Goal: Task Accomplishment & Management: Manage account settings

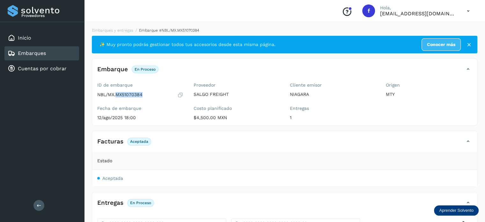
drag, startPoint x: 145, startPoint y: 95, endPoint x: 116, endPoint y: 96, distance: 28.7
click at [116, 96] on div "NBL/MX.MX51070384" at bounding box center [140, 95] width 86 height 6
copy p "MX51070384"
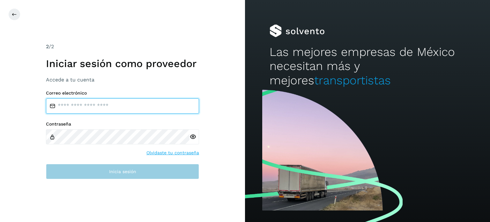
type input "**********"
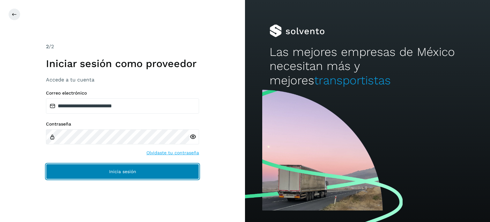
click at [112, 176] on button "Inicia sesión" at bounding box center [122, 171] width 153 height 15
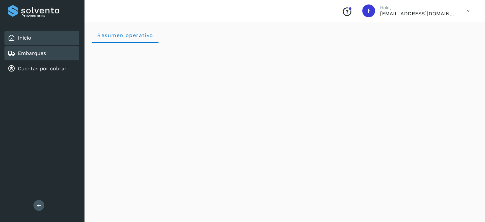
click at [23, 51] on link "Embarques" at bounding box center [32, 53] width 28 height 6
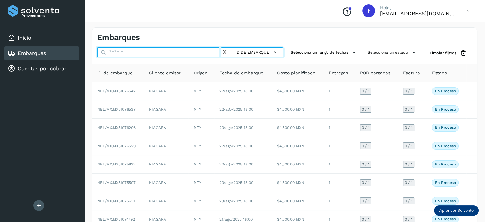
click at [190, 50] on input "text" at bounding box center [159, 52] width 124 height 10
paste input "**********"
type input "**********"
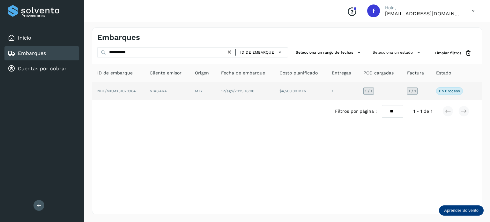
click at [358, 89] on td "1" at bounding box center [380, 91] width 44 height 18
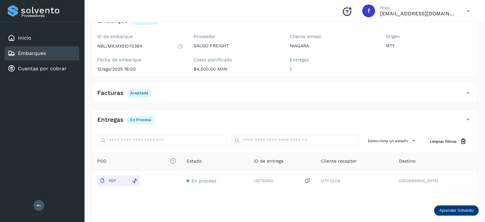
scroll to position [48, 0]
click at [58, 51] on div "Embarques" at bounding box center [41, 53] width 75 height 14
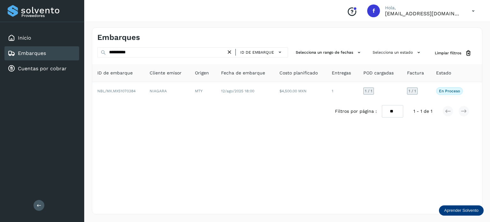
click at [69, 52] on div "Embarques" at bounding box center [41, 53] width 75 height 14
click at [458, 51] on span "Limpiar filtros" at bounding box center [448, 53] width 26 height 6
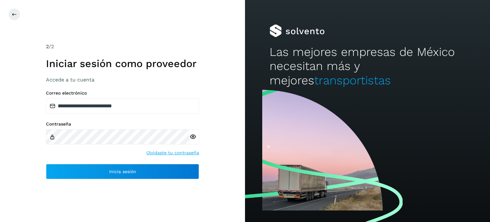
drag, startPoint x: 67, startPoint y: 20, endPoint x: 119, endPoint y: 4, distance: 55.2
click at [67, 20] on div "**********" at bounding box center [122, 111] width 245 height 222
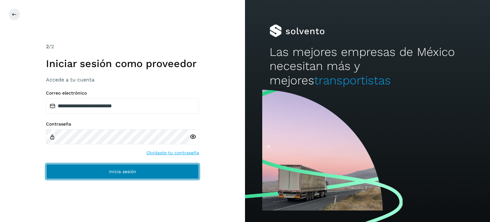
click at [138, 172] on button "Inicia sesión" at bounding box center [122, 171] width 153 height 15
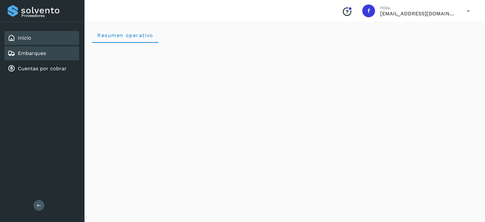
click at [75, 56] on div "Embarques" at bounding box center [41, 53] width 75 height 14
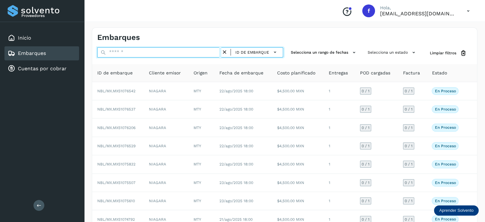
click at [179, 50] on input "text" at bounding box center [159, 52] width 124 height 10
paste input "**********"
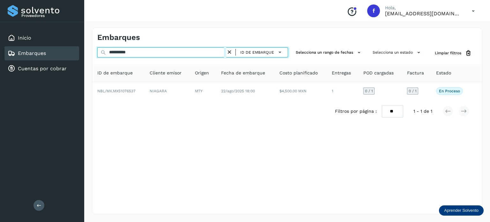
type input "**********"
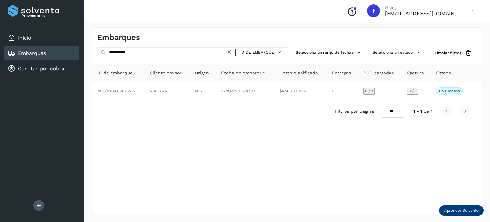
drag, startPoint x: 231, startPoint y: 52, endPoint x: 182, endPoint y: 56, distance: 49.3
click at [238, 53] on div "ID de embarque" at bounding box center [257, 52] width 62 height 10
click at [231, 51] on icon at bounding box center [229, 52] width 7 height 7
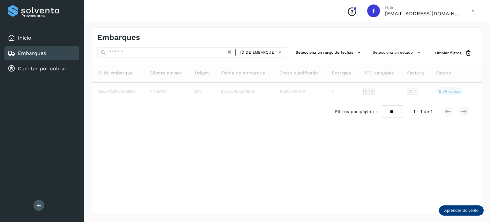
click at [61, 55] on div "Embarques" at bounding box center [41, 53] width 75 height 14
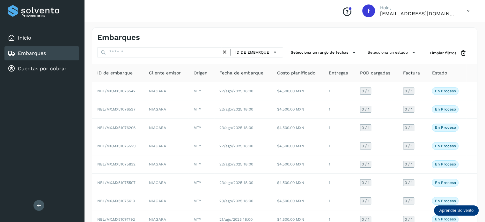
click at [57, 52] on div "Embarques" at bounding box center [41, 53] width 75 height 14
drag, startPoint x: 48, startPoint y: 135, endPoint x: 58, endPoint y: 130, distance: 11.0
click at [49, 134] on div "Proveedores Inicio Embarques Cuentas por cobrar Salir" at bounding box center [42, 111] width 84 height 222
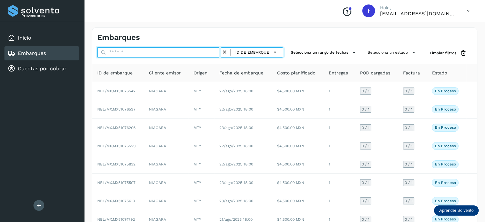
click at [118, 55] on input "text" at bounding box center [159, 52] width 124 height 10
paste input "**********"
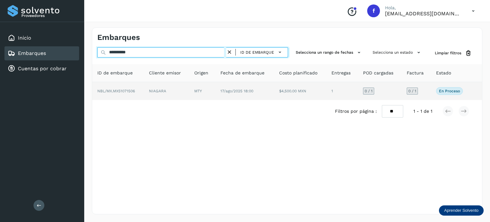
type input "**********"
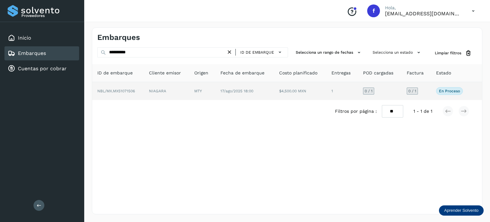
click at [274, 87] on td "17/ago/2025 18:00" at bounding box center [300, 91] width 52 height 18
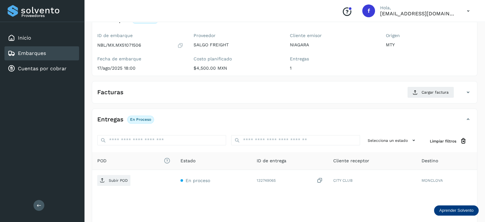
scroll to position [64, 0]
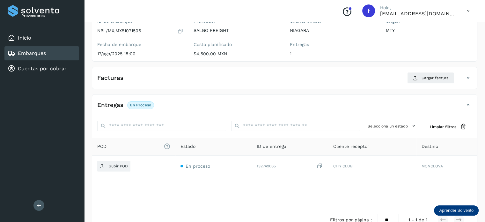
click at [100, 200] on div "POD El tamaño máximo de archivo es de 20 Mb. Estado ID de entrega Cliente recep…" at bounding box center [284, 172] width 385 height 71
click at [429, 76] on span "Cargar factura" at bounding box center [434, 78] width 27 height 6
click at [428, 78] on span "Cargar factura" at bounding box center [434, 78] width 27 height 6
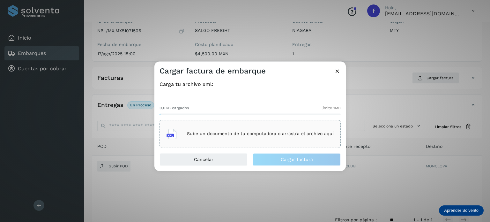
click at [245, 133] on p "Sube un documento de tu computadora o arrastra el archivo aquí" at bounding box center [260, 133] width 147 height 5
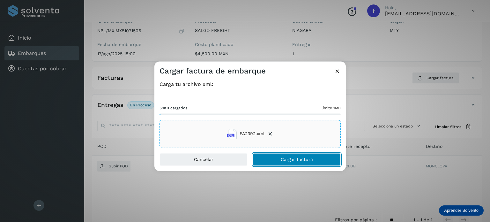
click at [301, 159] on span "Cargar factura" at bounding box center [297, 159] width 32 height 4
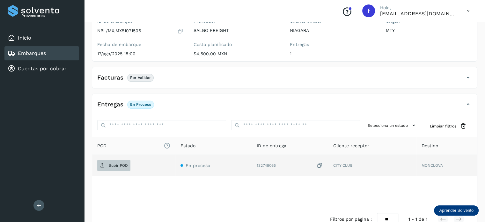
click at [123, 168] on span "Subir POD" at bounding box center [113, 165] width 33 height 10
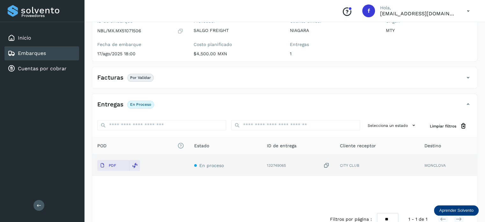
click at [65, 53] on div "Embarques" at bounding box center [41, 53] width 75 height 14
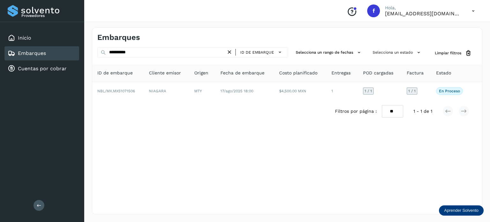
click at [228, 53] on icon at bounding box center [229, 52] width 7 height 7
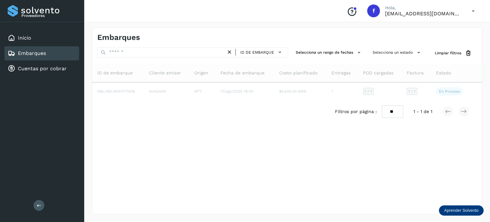
click at [231, 49] on icon at bounding box center [229, 52] width 7 height 7
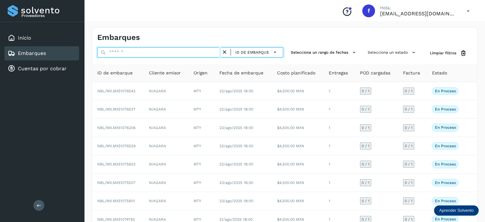
click at [121, 54] on input "text" at bounding box center [159, 52] width 124 height 10
paste input "**********"
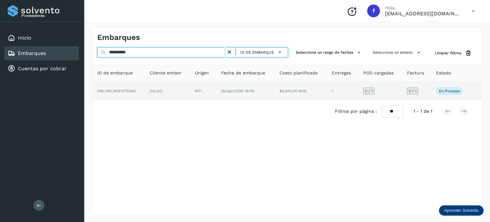
type input "**********"
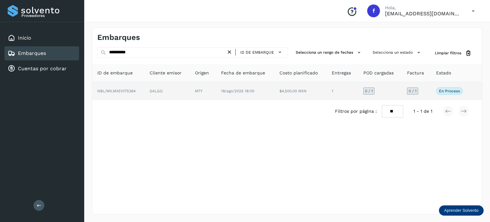
click at [431, 95] on td "0 / 1" at bounding box center [451, 91] width 40 height 18
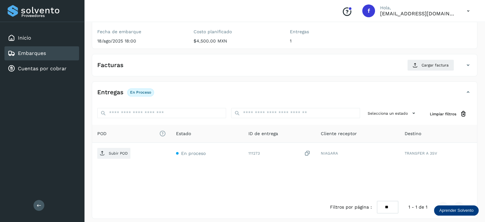
scroll to position [80, 0]
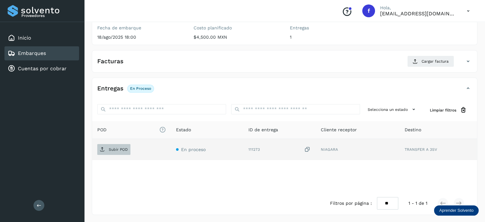
click at [124, 150] on p "Subir POD" at bounding box center [118, 149] width 19 height 4
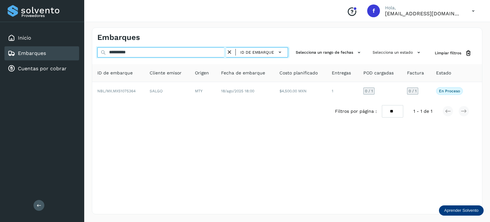
click at [142, 54] on input "**********" at bounding box center [161, 52] width 129 height 10
type input "*"
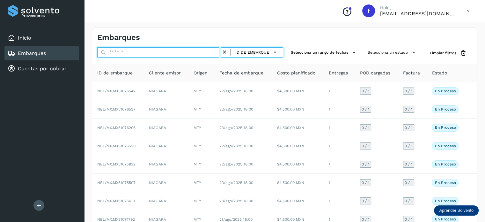
paste input "**********"
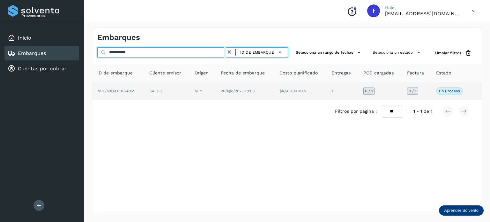
type input "**********"
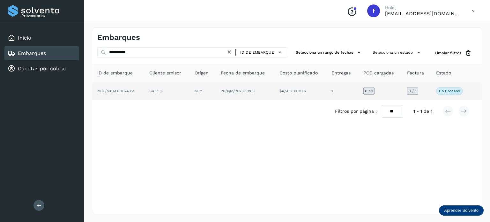
click at [240, 89] on span "20/ago/2025 18:00" at bounding box center [238, 91] width 34 height 4
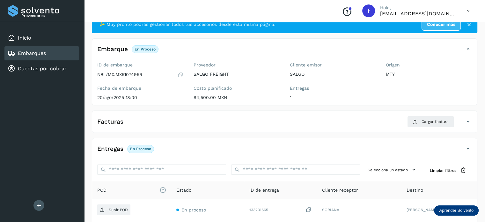
scroll to position [17, 0]
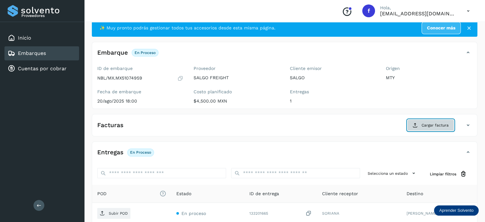
click at [414, 128] on button "Cargar factura" at bounding box center [430, 124] width 47 height 11
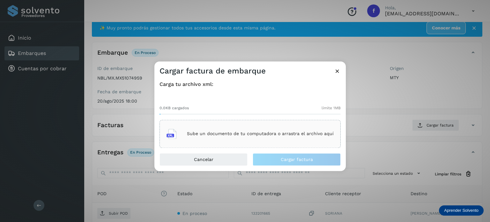
click at [274, 128] on div "Sube un documento de tu computadora o arrastra el archivo aquí" at bounding box center [249, 133] width 167 height 17
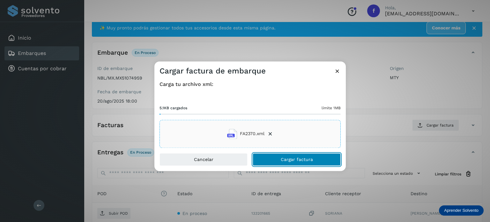
click at [304, 162] on button "Cargar factura" at bounding box center [297, 159] width 88 height 13
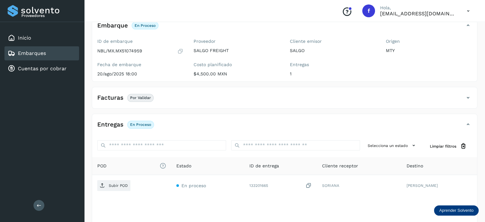
scroll to position [80, 0]
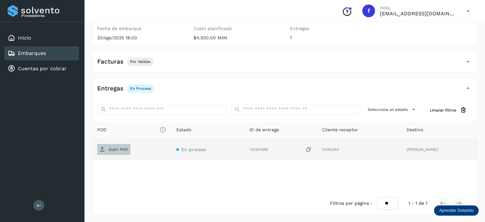
click at [123, 149] on p "Subir POD" at bounding box center [118, 149] width 19 height 4
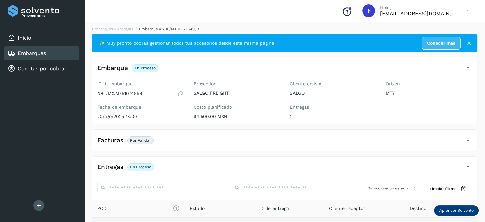
scroll to position [0, 0]
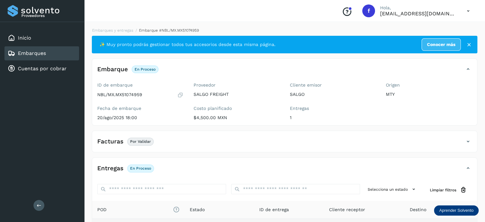
click at [56, 53] on div "Embarques" at bounding box center [41, 53] width 75 height 14
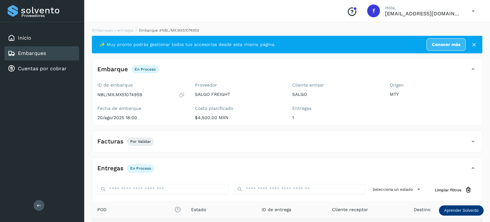
click at [56, 53] on div "Embarques" at bounding box center [41, 53] width 75 height 14
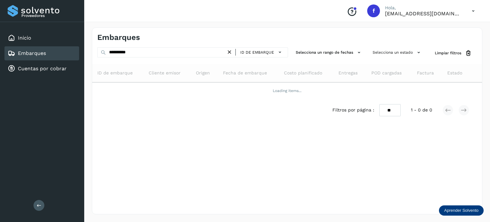
click at [56, 53] on div "Embarques" at bounding box center [41, 53] width 75 height 14
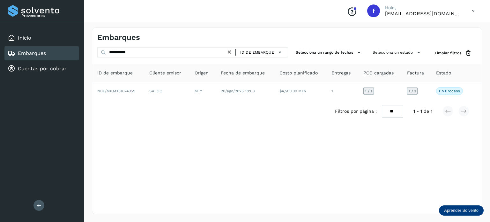
click at [238, 51] on div "ID de embarque" at bounding box center [259, 52] width 52 height 9
drag, startPoint x: 232, startPoint y: 52, endPoint x: 223, endPoint y: 49, distance: 9.3
click at [232, 52] on icon at bounding box center [229, 52] width 7 height 7
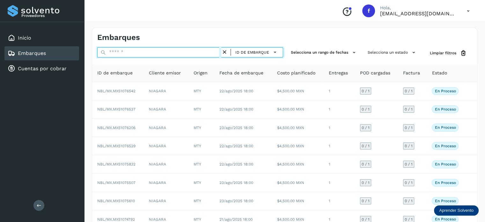
click at [191, 48] on input "text" at bounding box center [159, 52] width 124 height 10
paste input "**********"
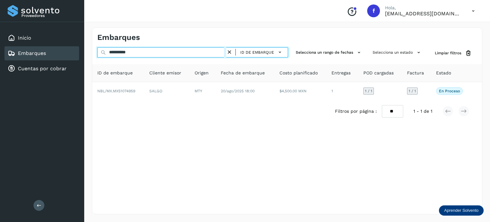
drag, startPoint x: 152, startPoint y: 50, endPoint x: 100, endPoint y: 51, distance: 51.3
click at [100, 51] on div "**********" at bounding box center [192, 53] width 191 height 12
paste input "text"
type input "**********"
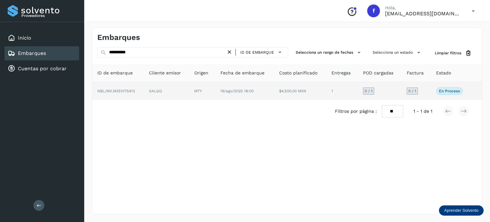
click at [401, 90] on td "0 / 1" at bounding box center [415, 91] width 29 height 18
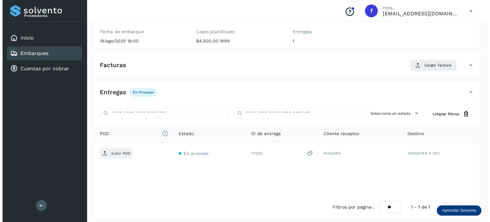
scroll to position [80, 0]
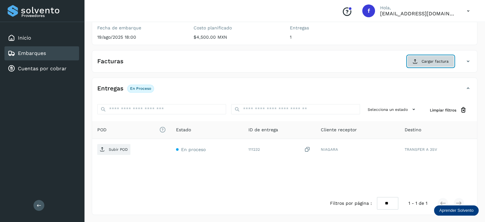
click at [435, 63] on span "Cargar factura" at bounding box center [434, 61] width 27 height 6
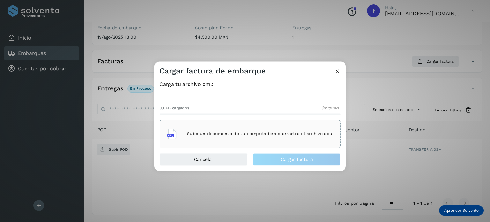
click at [226, 137] on div "Sube un documento de tu computadora o arrastra el archivo aquí" at bounding box center [249, 133] width 167 height 17
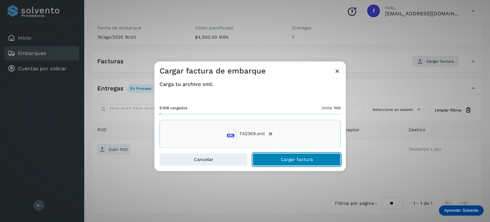
click at [292, 159] on span "Cargar factura" at bounding box center [297, 159] width 32 height 4
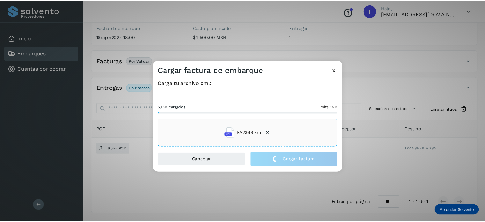
scroll to position [80, 0]
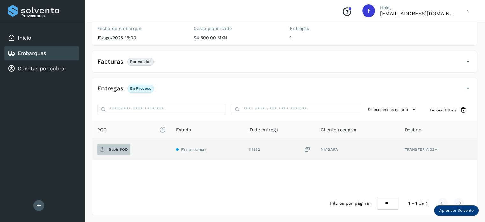
click at [117, 148] on p "Subir POD" at bounding box center [118, 149] width 19 height 4
click at [65, 56] on div "Embarques" at bounding box center [41, 53] width 75 height 14
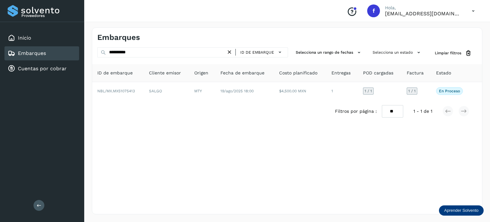
click at [229, 52] on icon at bounding box center [229, 52] width 7 height 7
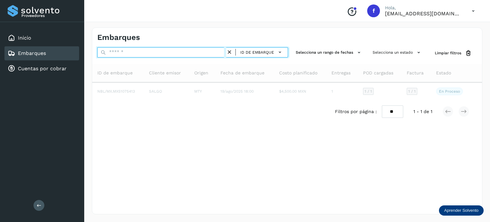
click at [215, 48] on input "text" at bounding box center [161, 52] width 129 height 10
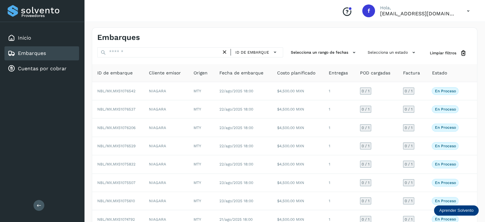
click at [139, 47] on div "Embarques ID de embarque Selecciona un rango de fechas Selecciona un estado Lim…" at bounding box center [284, 157] width 385 height 260
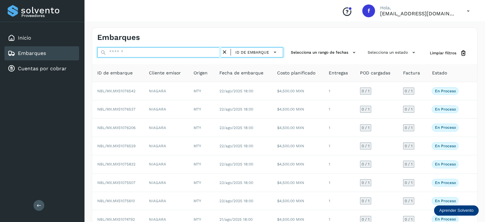
click at [139, 51] on input "text" at bounding box center [159, 52] width 124 height 10
paste input "**********"
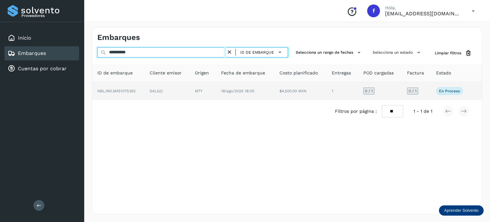
type input "**********"
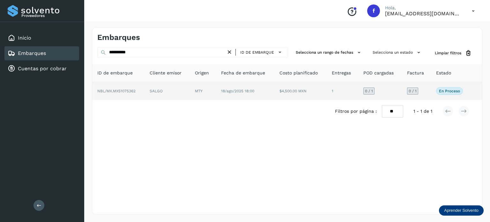
click at [190, 88] on td "SALGO" at bounding box center [203, 91] width 26 height 18
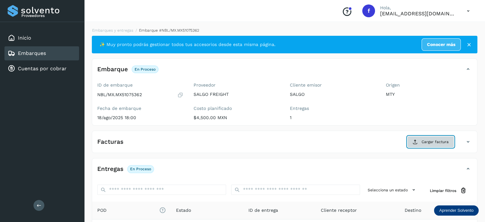
click at [422, 141] on button "Cargar factura" at bounding box center [430, 141] width 47 height 11
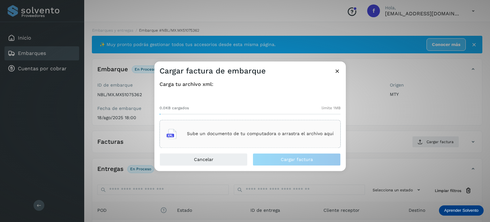
click at [199, 138] on div "Sube un documento de tu computadora o arrastra el archivo aquí" at bounding box center [249, 133] width 167 height 17
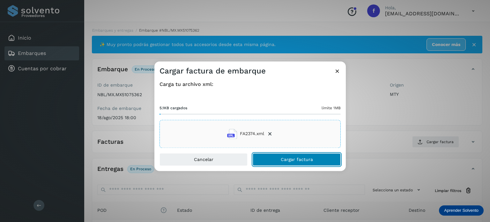
click at [281, 162] on button "Cargar factura" at bounding box center [297, 159] width 88 height 13
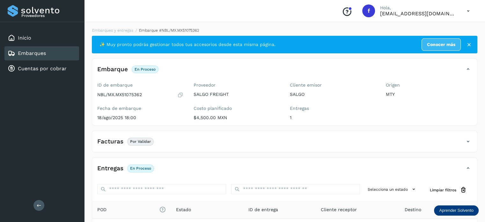
drag, startPoint x: 249, startPoint y: 109, endPoint x: 238, endPoint y: 173, distance: 64.8
click at [238, 173] on div "Entregas En proceso" at bounding box center [284, 171] width 385 height 16
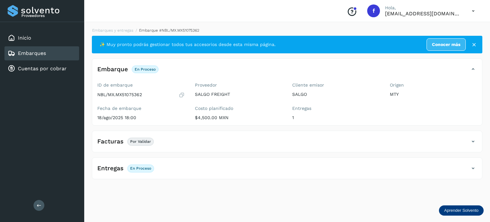
click at [229, 170] on div "Entregas En proceso" at bounding box center [280, 168] width 377 height 11
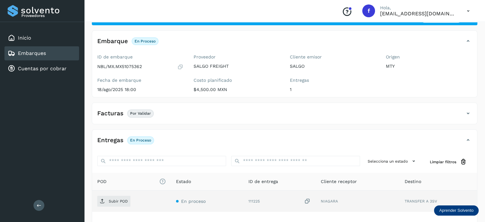
scroll to position [80, 0]
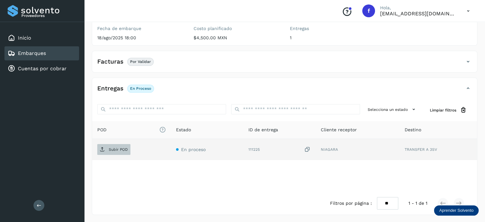
click at [127, 148] on p "Subir POD" at bounding box center [118, 149] width 19 height 4
drag, startPoint x: 220, startPoint y: 74, endPoint x: 184, endPoint y: 193, distance: 124.0
drag, startPoint x: 184, startPoint y: 193, endPoint x: 156, endPoint y: 177, distance: 32.0
click at [156, 177] on div "POD El tamaño máximo de archivo es de 20 Mb. Estado ID de entrega Cliente recep…" at bounding box center [284, 156] width 385 height 71
click at [454, 62] on div "Facturas Por validar" at bounding box center [278, 61] width 372 height 11
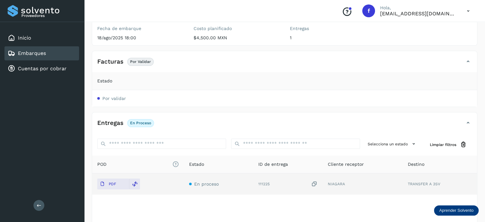
click at [448, 64] on div "Facturas Por validar" at bounding box center [278, 61] width 372 height 11
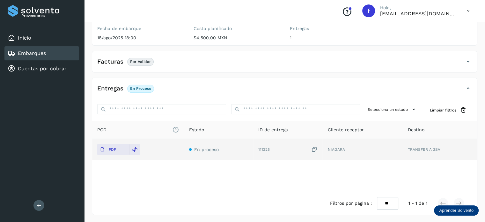
scroll to position [0, 0]
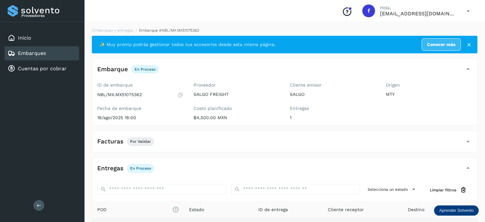
click at [48, 54] on div "Embarques" at bounding box center [41, 53] width 75 height 14
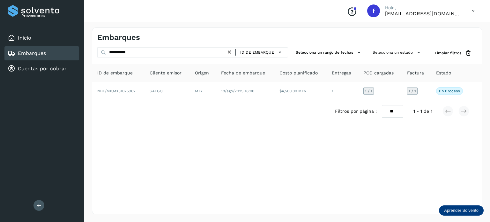
click at [233, 50] on icon at bounding box center [229, 52] width 7 height 7
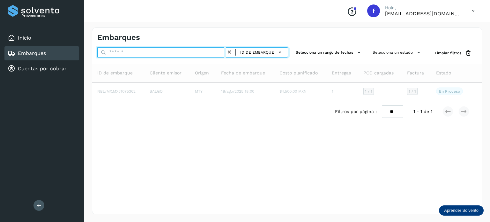
click at [223, 51] on input "text" at bounding box center [161, 52] width 129 height 10
paste input "**********"
type input "**********"
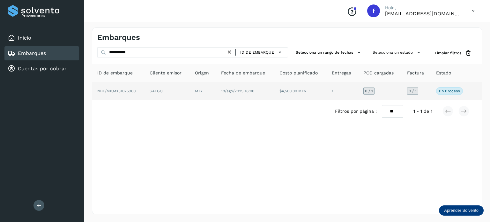
click at [190, 88] on td "SALGO" at bounding box center [203, 91] width 26 height 18
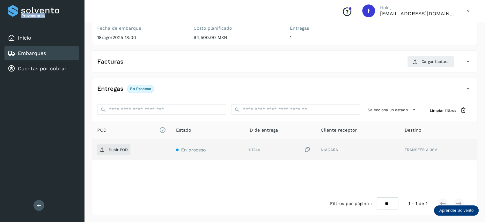
scroll to position [80, 0]
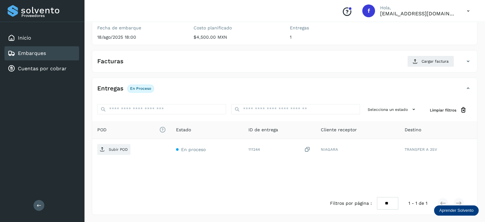
click at [138, 62] on div "Facturas Cargar factura" at bounding box center [278, 60] width 372 height 11
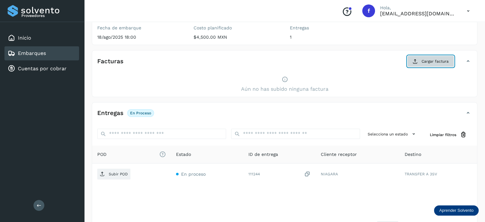
click at [421, 62] on button "Cargar factura" at bounding box center [430, 60] width 47 height 11
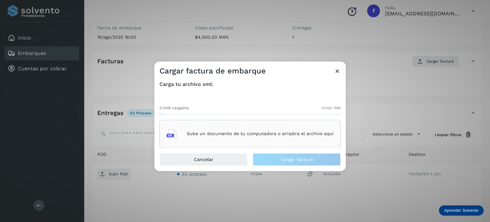
click at [238, 130] on div "Sube un documento de tu computadora o arrastra el archivo aquí" at bounding box center [249, 133] width 167 height 17
click at [337, 70] on icon at bounding box center [337, 71] width 7 height 7
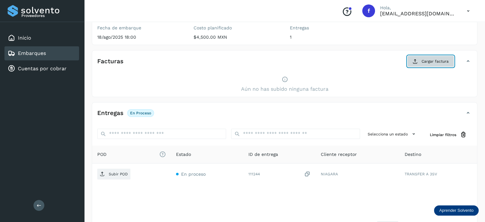
click at [432, 57] on button "Cargar factura" at bounding box center [430, 60] width 47 height 11
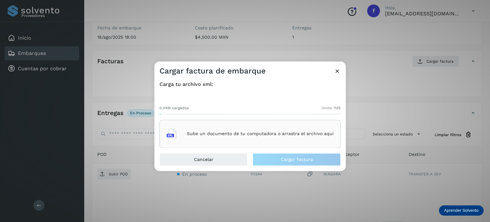
click at [243, 127] on div "Sube un documento de tu computadora o arrastra el archivo aquí" at bounding box center [249, 133] width 167 height 17
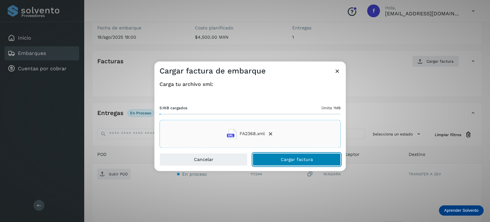
click at [288, 157] on span "Cargar factura" at bounding box center [297, 159] width 32 height 4
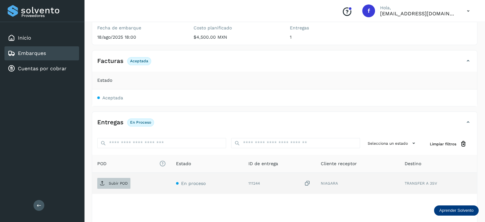
click at [111, 182] on p "Subir POD" at bounding box center [118, 183] width 19 height 4
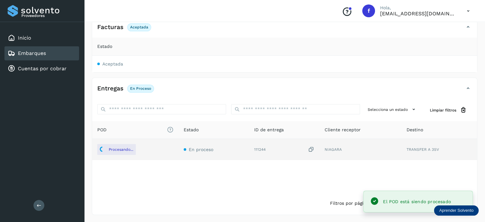
scroll to position [0, 0]
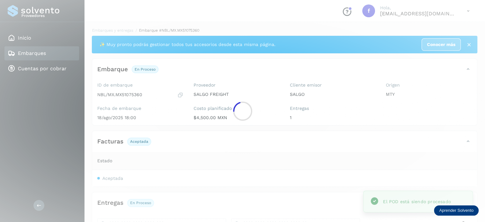
click at [57, 44] on div at bounding box center [242, 111] width 485 height 222
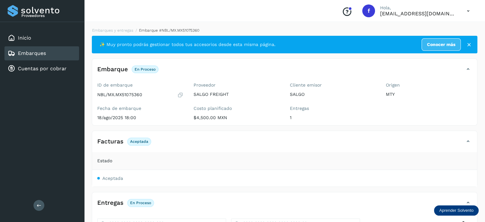
click at [52, 55] on div "Embarques" at bounding box center [41, 53] width 75 height 14
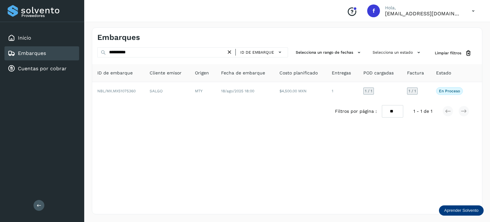
click at [234, 52] on div "ID de embarque" at bounding box center [259, 52] width 52 height 9
click at [232, 52] on icon at bounding box center [229, 52] width 7 height 7
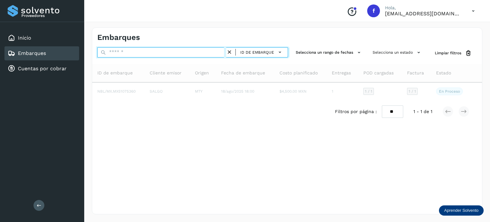
click at [222, 52] on input "text" at bounding box center [161, 52] width 129 height 10
paste input "**********"
type input "**********"
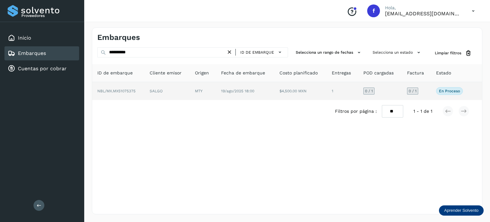
click at [190, 85] on td "SALGO" at bounding box center [203, 91] width 26 height 18
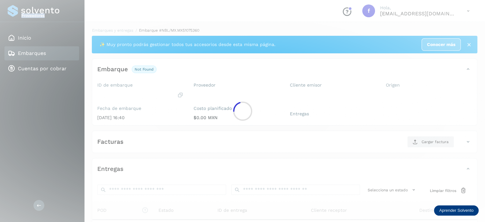
click at [146, 85] on div at bounding box center [242, 111] width 485 height 222
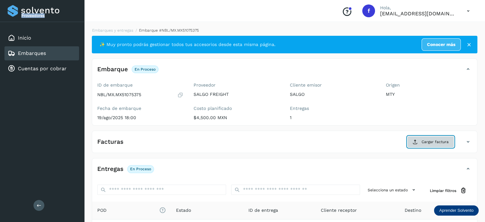
click at [426, 140] on span "Cargar factura" at bounding box center [434, 142] width 27 height 6
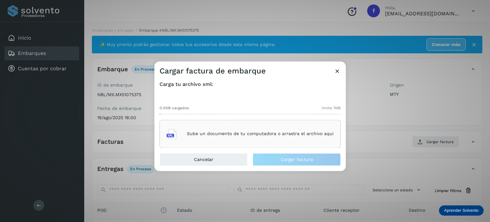
click at [220, 135] on p "Sube un documento de tu computadora o arrastra el archivo aquí" at bounding box center [260, 133] width 147 height 5
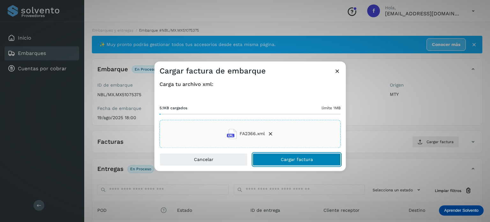
click at [286, 161] on span "Cargar factura" at bounding box center [297, 159] width 32 height 4
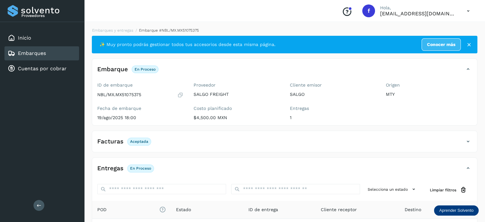
click at [67, 51] on div "Embarques" at bounding box center [41, 53] width 75 height 14
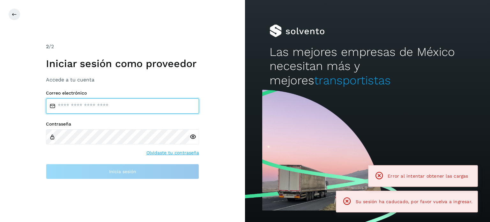
type input "**********"
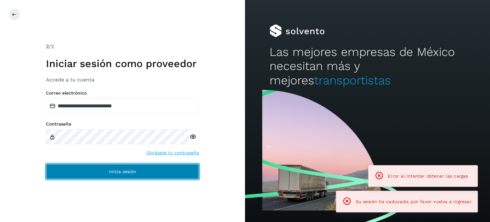
click at [94, 168] on button "Inicia sesión" at bounding box center [122, 171] width 153 height 15
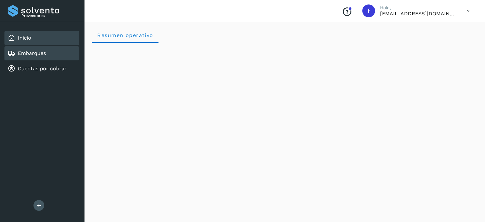
click at [64, 48] on div "Embarques" at bounding box center [41, 53] width 75 height 14
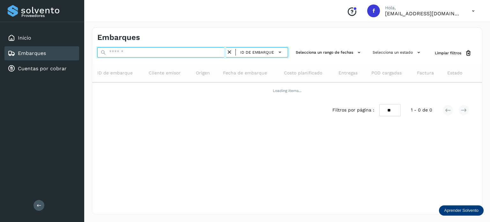
click at [139, 55] on input "text" at bounding box center [161, 52] width 129 height 10
paste input "**********"
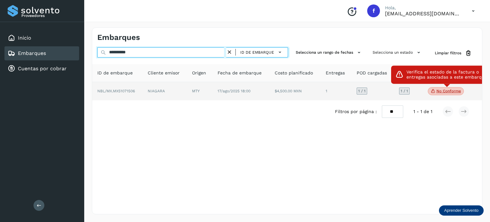
type input "**********"
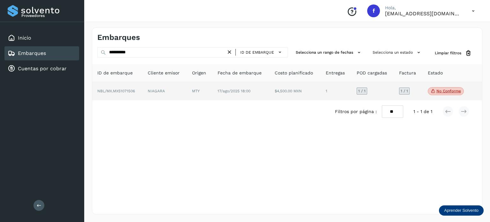
click at [455, 90] on p "No conforme" at bounding box center [448, 91] width 25 height 4
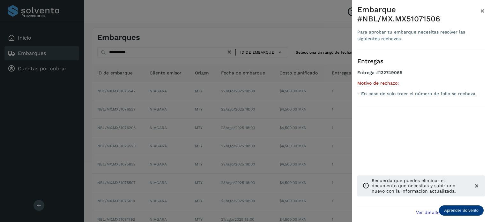
click at [326, 37] on div at bounding box center [245, 111] width 490 height 222
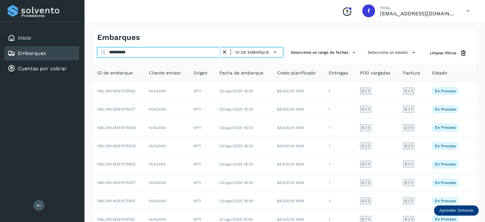
click at [149, 52] on input "**********" at bounding box center [159, 52] width 124 height 10
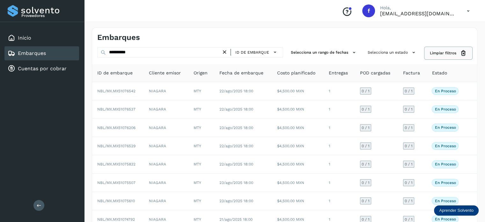
click at [436, 47] on button "Limpiar filtros" at bounding box center [448, 53] width 47 height 12
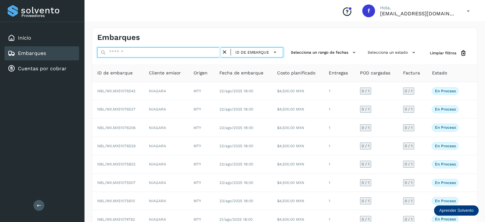
click at [182, 54] on input "text" at bounding box center [159, 52] width 124 height 10
paste input "**********"
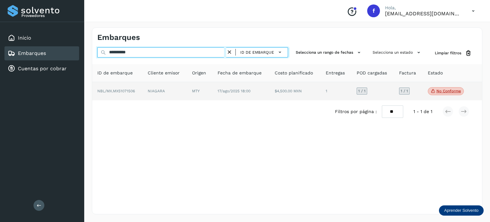
type input "**********"
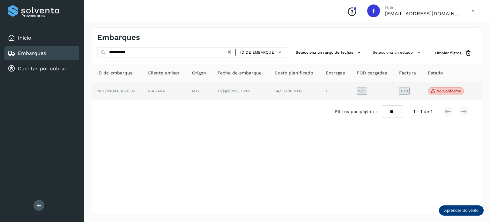
click at [394, 86] on td "1 / 1" at bounding box center [408, 91] width 28 height 18
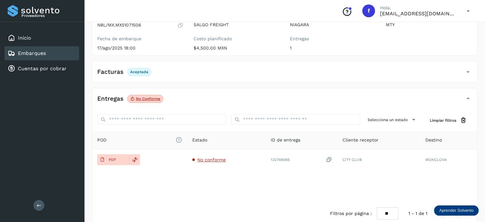
scroll to position [80, 0]
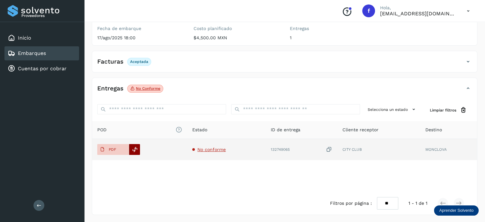
click at [137, 151] on icon at bounding box center [135, 149] width 6 height 6
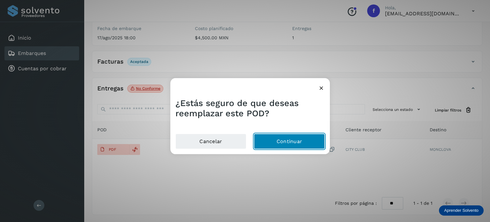
click at [274, 140] on button "Continuar" at bounding box center [289, 141] width 71 height 15
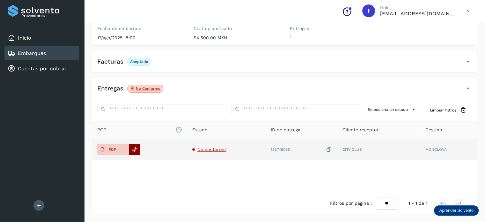
click at [132, 146] on icon at bounding box center [135, 149] width 6 height 6
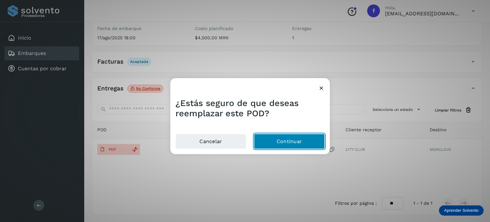
click at [270, 140] on button "Continuar" at bounding box center [289, 141] width 71 height 15
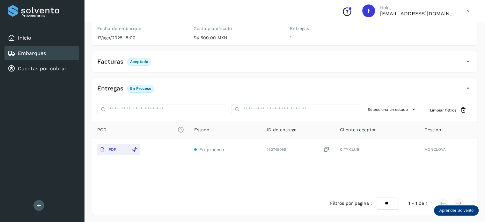
click at [70, 57] on div "Embarques" at bounding box center [41, 53] width 75 height 14
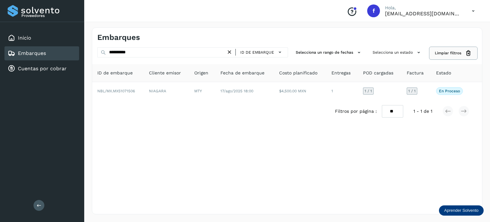
click at [437, 56] on button "Limpiar filtros" at bounding box center [452, 53] width 47 height 12
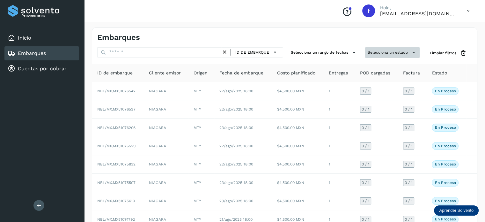
click at [391, 53] on button "Selecciona un estado" at bounding box center [392, 52] width 55 height 11
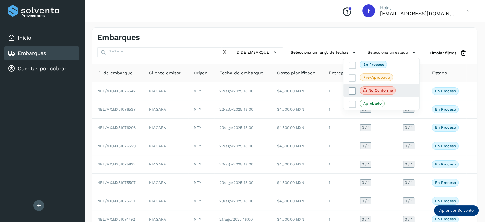
click at [351, 90] on icon at bounding box center [352, 91] width 6 height 6
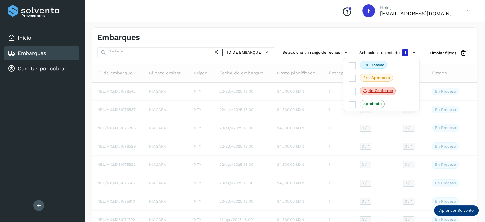
click at [333, 32] on div at bounding box center [242, 111] width 485 height 222
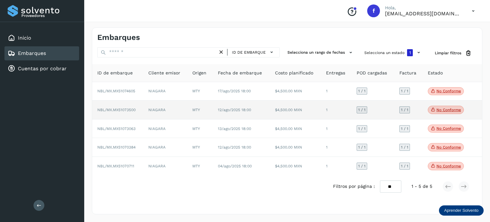
click at [444, 111] on p "No conforme" at bounding box center [448, 109] width 25 height 4
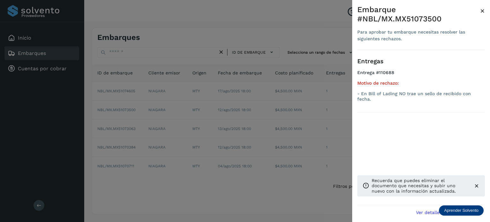
click at [423, 17] on div "Embarque #NBL/MX.MX51073500" at bounding box center [418, 14] width 123 height 18
copy div "MX51073500"
click at [70, 118] on div at bounding box center [245, 111] width 490 height 222
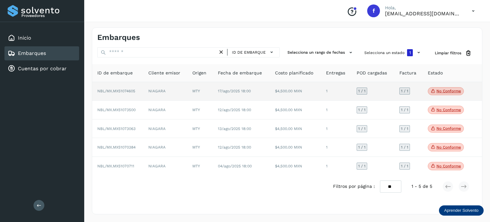
click at [444, 91] on p "No conforme" at bounding box center [448, 91] width 25 height 4
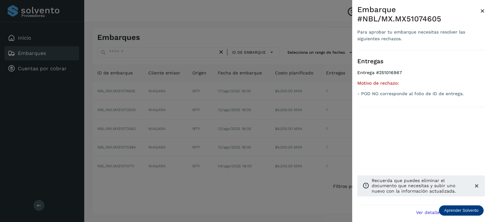
click at [429, 18] on div "Embarque #NBL/MX.MX51074605" at bounding box center [418, 14] width 123 height 18
copy div "MX51074605"
click at [96, 201] on div at bounding box center [245, 111] width 490 height 222
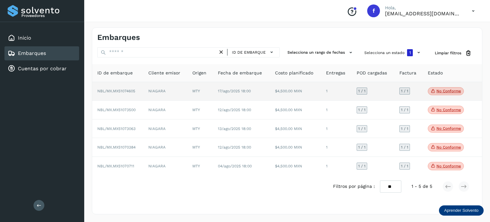
click at [449, 92] on p "No conforme" at bounding box center [448, 91] width 25 height 4
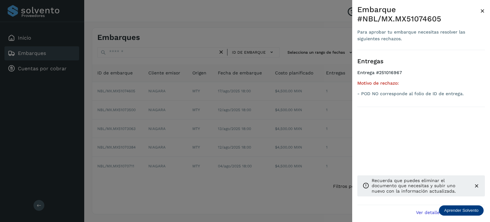
click at [483, 9] on span "×" at bounding box center [482, 10] width 5 height 9
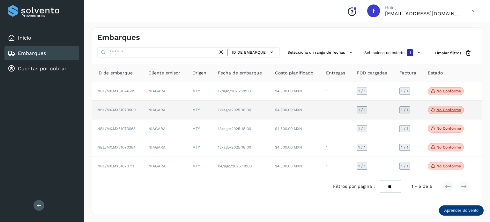
click at [442, 113] on span "No conforme" at bounding box center [446, 110] width 36 height 8
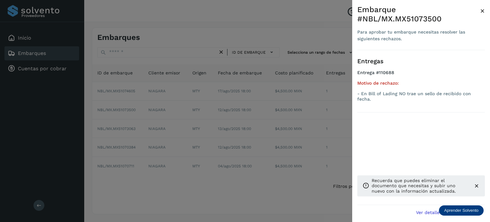
click at [277, 26] on div at bounding box center [245, 111] width 490 height 222
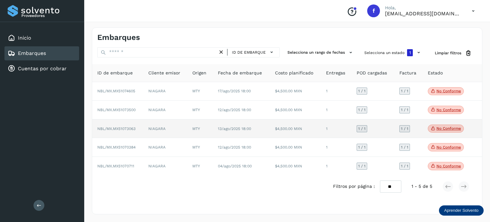
click at [439, 128] on p "No conforme" at bounding box center [448, 128] width 25 height 4
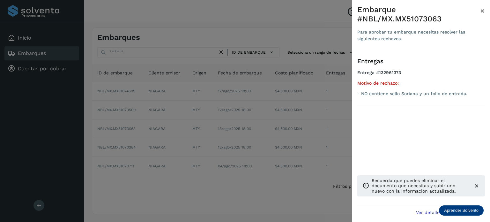
click at [322, 27] on div at bounding box center [245, 111] width 490 height 222
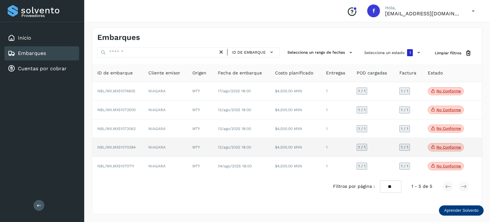
click at [435, 148] on icon at bounding box center [432, 147] width 5 height 6
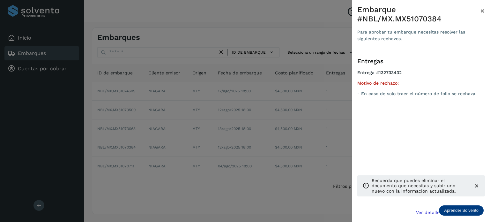
click at [427, 20] on div "Embarque #NBL/MX.MX51070384" at bounding box center [418, 14] width 123 height 18
copy div "MX51070384"
click at [426, 23] on div "Embarque #NBL/MX.MX51070384" at bounding box center [418, 14] width 123 height 18
drag, startPoint x: 448, startPoint y: 16, endPoint x: 384, endPoint y: 26, distance: 64.3
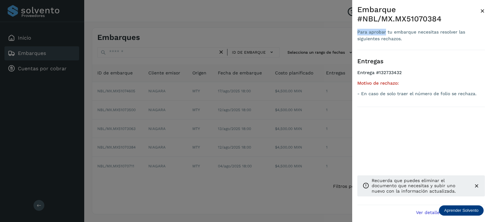
click at [384, 26] on div "Embarque #NBL/MX.MX51070384 Para aprobar tu embarque necesitas resolver las sig…" at bounding box center [418, 23] width 123 height 37
drag, startPoint x: 407, startPoint y: 19, endPoint x: 449, endPoint y: 16, distance: 41.9
click at [449, 16] on div "Embarque #NBL/MX.MX51070384" at bounding box center [418, 14] width 123 height 18
copy div "51070384"
click at [236, 61] on div at bounding box center [245, 111] width 490 height 222
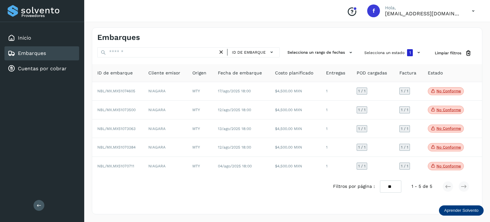
click at [135, 62] on div "ID de embarque Selecciona un rango de fechas Selecciona un estado 1 Limpiar fil…" at bounding box center [287, 122] width 390 height 150
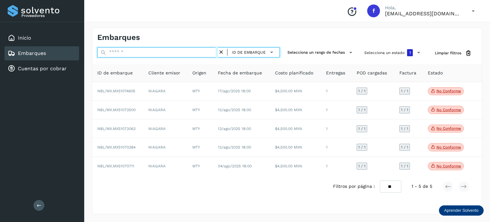
click at [140, 53] on input "text" at bounding box center [157, 52] width 121 height 10
paste input "********"
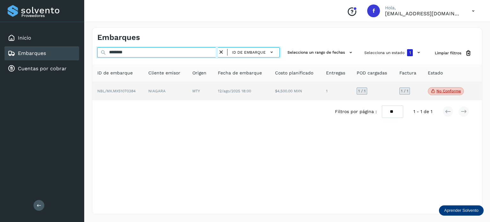
type input "********"
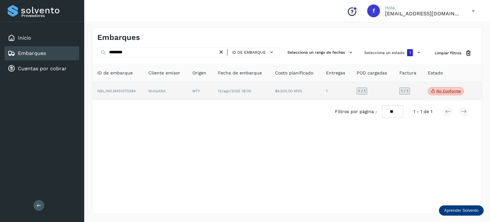
click at [406, 93] on div "1 / 1" at bounding box center [404, 90] width 11 height 7
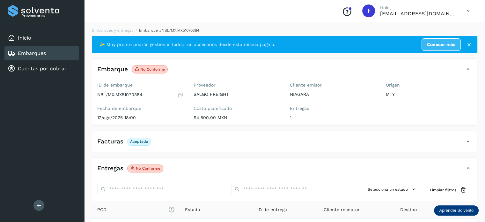
scroll to position [80, 0]
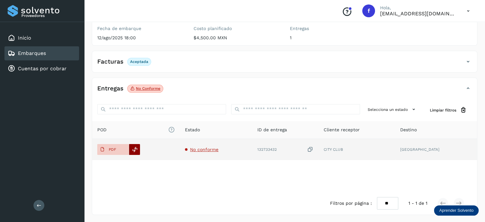
click at [133, 145] on div at bounding box center [134, 149] width 11 height 11
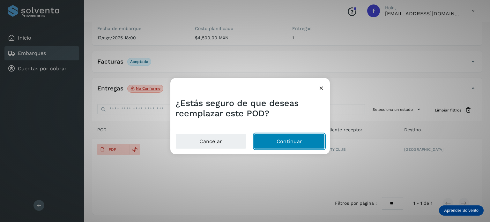
click at [270, 134] on button "Continuar" at bounding box center [289, 141] width 71 height 15
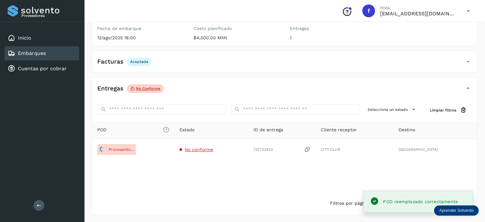
click at [429, 172] on div "POD El tamaño máximo de archivo es de 20 Mb. Estado ID de entrega Cliente recep…" at bounding box center [284, 156] width 385 height 71
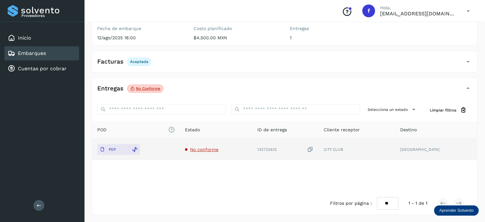
click at [216, 147] on span "No conforme" at bounding box center [204, 149] width 28 height 5
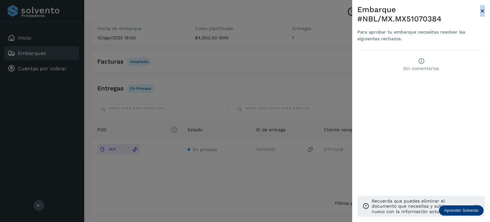
drag, startPoint x: 485, startPoint y: 11, endPoint x: 480, endPoint y: 11, distance: 5.2
click at [480, 11] on div "Embarque #NBL/MX.MX51070384 Para aprobar tu embarque necesitas resolver las sig…" at bounding box center [421, 116] width 138 height 232
click at [480, 11] on span "×" at bounding box center [482, 10] width 5 height 9
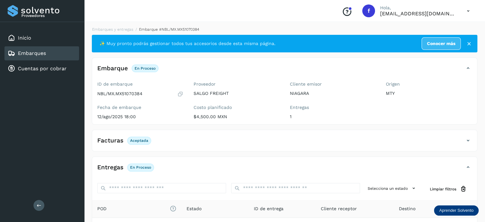
scroll to position [0, 0]
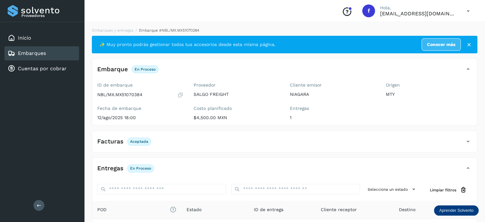
click at [111, 99] on div "ID de embarque NBL/MX.MX51070384 Fecha de embarque [DATE] 18:00" at bounding box center [140, 102] width 96 height 45
click at [24, 53] on link "Embarques" at bounding box center [32, 53] width 28 height 6
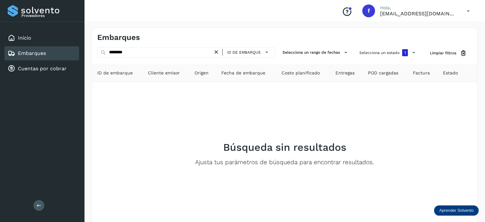
click at [219, 52] on icon at bounding box center [216, 52] width 7 height 7
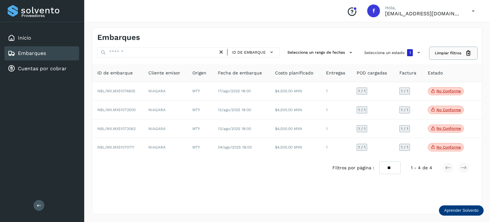
click at [448, 52] on span "Limpiar filtros" at bounding box center [448, 53] width 26 height 6
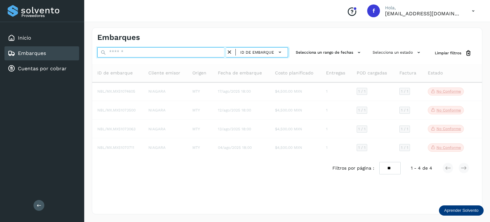
click at [202, 53] on input "text" at bounding box center [161, 52] width 129 height 10
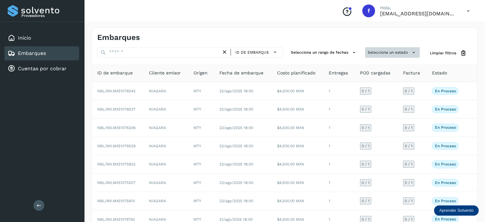
click at [406, 52] on button "Selecciona un estado" at bounding box center [392, 52] width 55 height 11
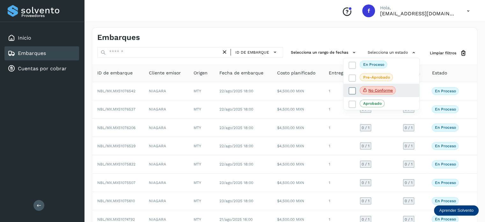
click at [382, 93] on span "No conforme" at bounding box center [378, 90] width 36 height 8
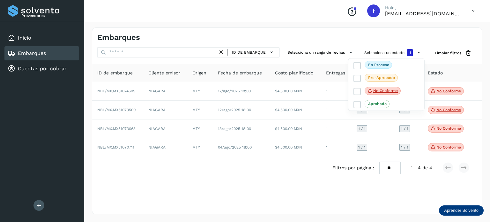
click at [433, 188] on div at bounding box center [245, 111] width 490 height 222
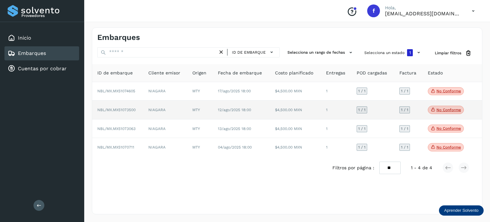
click at [444, 108] on p "No conforme" at bounding box center [448, 109] width 25 height 4
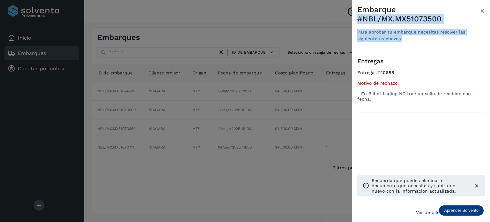
drag, startPoint x: 478, startPoint y: 10, endPoint x: 482, endPoint y: 10, distance: 3.8
click at [482, 10] on div "Embarque #NBL/MX.MX51073500 Para aprobar tu embarque necesitas resolver las sig…" at bounding box center [421, 27] width 128 height 45
click at [482, 10] on span "×" at bounding box center [482, 10] width 5 height 9
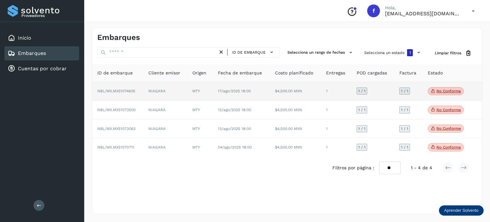
click at [445, 90] on p "No conforme" at bounding box center [448, 91] width 25 height 4
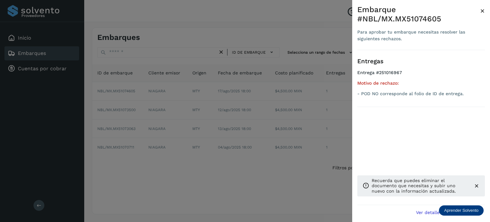
click at [481, 10] on span "×" at bounding box center [482, 10] width 5 height 9
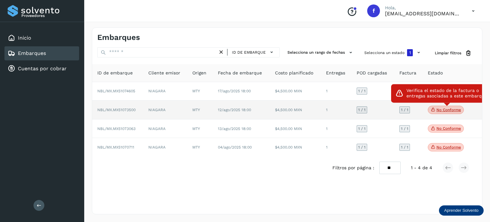
click at [450, 112] on p "No conforme" at bounding box center [448, 109] width 25 height 4
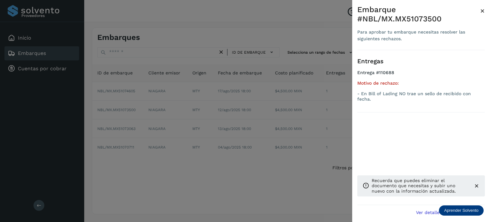
click at [480, 13] on span "×" at bounding box center [482, 10] width 5 height 9
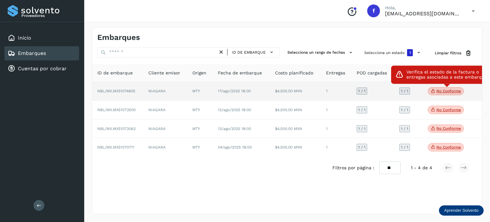
click at [439, 90] on p "No conforme" at bounding box center [448, 91] width 25 height 4
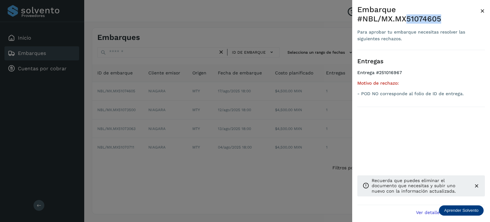
drag, startPoint x: 406, startPoint y: 18, endPoint x: 448, endPoint y: 15, distance: 42.2
click at [448, 15] on div "Embarque #NBL/MX.MX51074605" at bounding box center [418, 14] width 123 height 18
copy div "51074605"
click at [158, 25] on div at bounding box center [245, 111] width 490 height 222
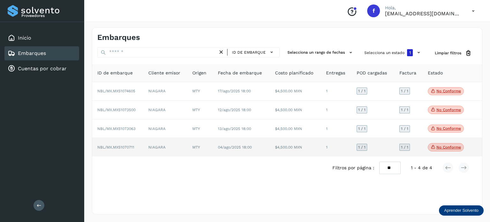
click at [436, 148] on p "No conforme" at bounding box center [448, 147] width 25 height 4
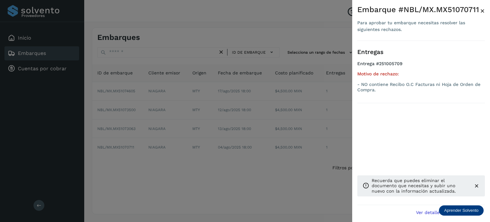
click at [349, 46] on div at bounding box center [245, 111] width 490 height 222
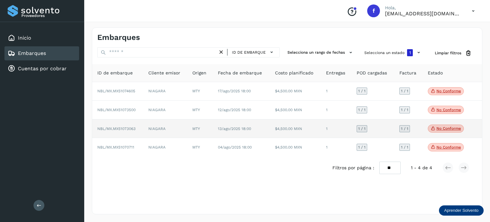
click at [443, 130] on p "No conforme" at bounding box center [448, 128] width 25 height 4
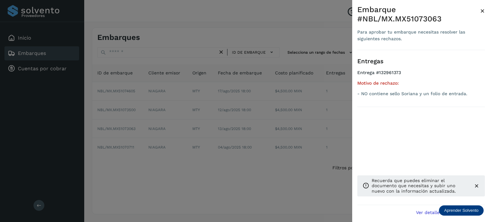
click at [314, 22] on div at bounding box center [245, 111] width 490 height 222
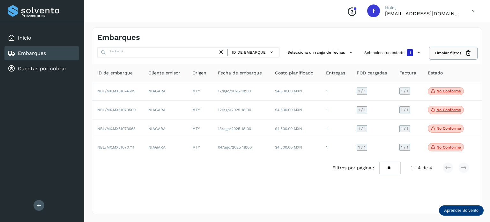
click at [436, 56] on button "Limpiar filtros" at bounding box center [452, 53] width 47 height 12
